Goal: Communication & Community: Answer question/provide support

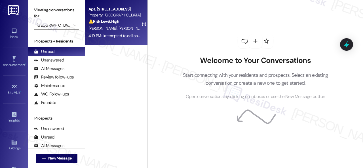
click at [129, 27] on div "[PERSON_NAME] [PERSON_NAME]" at bounding box center [115, 28] width 54 height 7
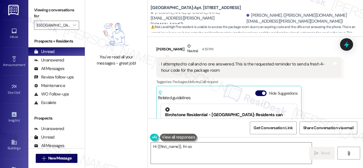
scroll to position [6848, 0]
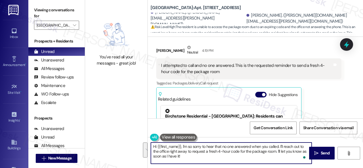
drag, startPoint x: 279, startPoint y: 147, endPoint x: 279, endPoint y: 155, distance: 8.5
click at [279, 155] on textarea "Hi {{first_name}}, I'm so sorry to hear that no one answered when you called. I…" at bounding box center [231, 153] width 161 height 21
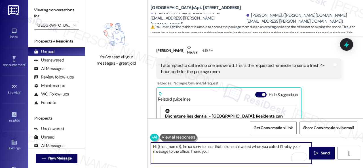
drag, startPoint x: 191, startPoint y: 147, endPoint x: 136, endPoint y: 139, distance: 56.2
click at [136, 139] on div "You've read all your messages - great job! [GEOGRAPHIC_DATA]: Apt. 210, 004 [GE…" at bounding box center [224, 84] width 278 height 168
type textarea "I'm sorry to hear that no one answered when you called. I'll relay your message…"
click at [324, 153] on span "Send" at bounding box center [325, 153] width 9 height 6
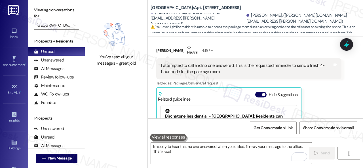
scroll to position [6820, 0]
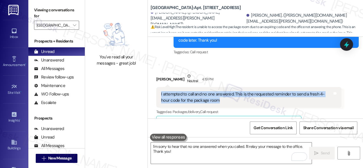
drag, startPoint x: 158, startPoint y: 93, endPoint x: 236, endPoint y: 99, distance: 78.0
click at [236, 99] on div "I attempted to call and no one answered. This is the requested reminder to send…" at bounding box center [248, 97] width 185 height 21
copy div "I attempted to call and no one answered. This is the requested reminder to send…"
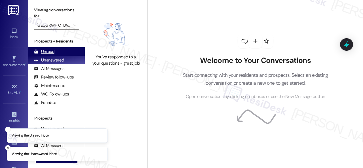
click at [46, 50] on div "Unread" at bounding box center [44, 52] width 20 height 6
